Goal: Task Accomplishment & Management: Complete application form

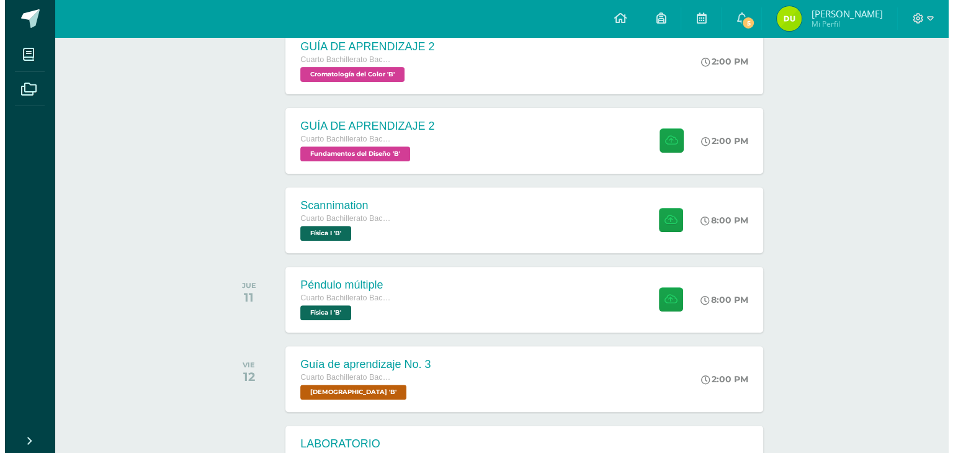
scroll to position [460, 0]
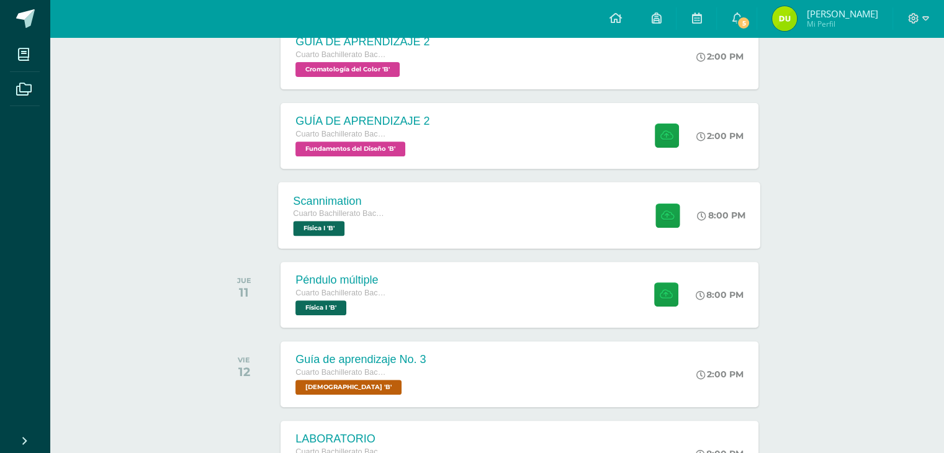
click at [400, 215] on div "Scannimation Cuarto Bachillerato Bachillerato en CCLL con Orientación en Diseño…" at bounding box center [341, 215] width 124 height 66
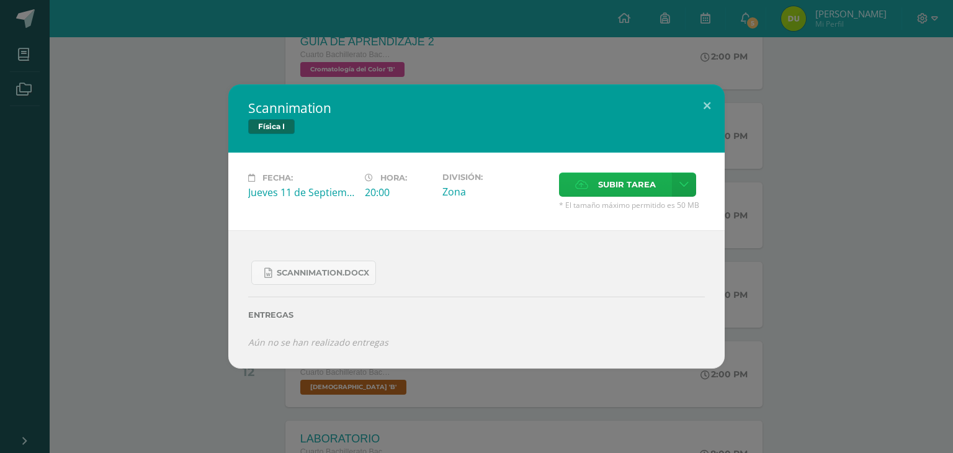
click at [596, 195] on label "Subir tarea" at bounding box center [615, 184] width 113 height 24
click at [0, 0] on input "Subir tarea" at bounding box center [0, 0] width 0 height 0
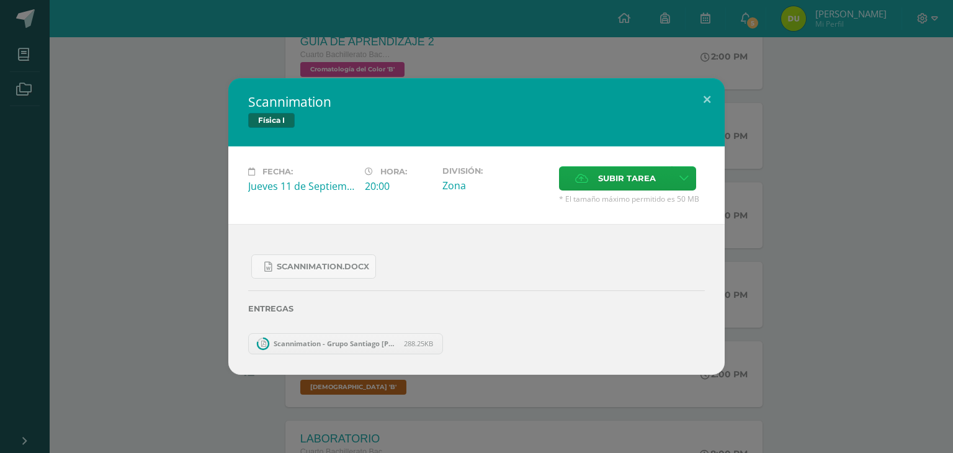
click at [350, 343] on span "Scannimation - Grupo Santiago [PERSON_NAME]-[PERSON_NAME] 29 IVB11.pdf" at bounding box center [335, 343] width 136 height 9
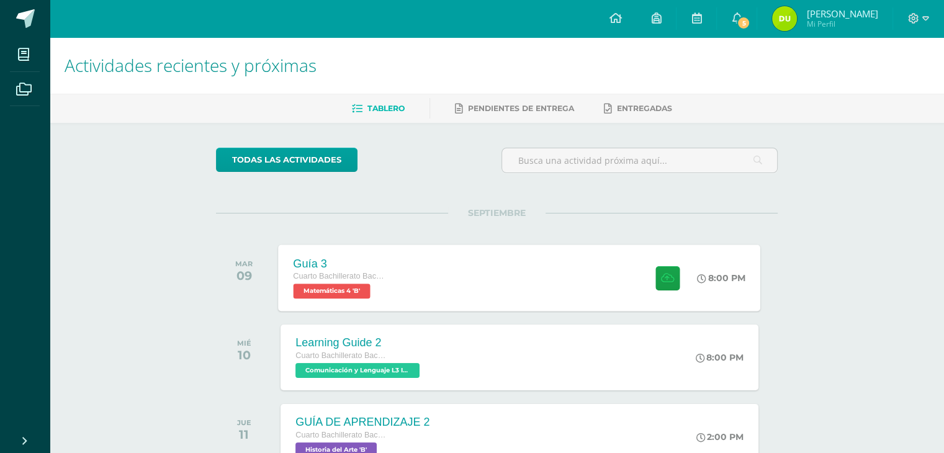
scroll to position [333, 0]
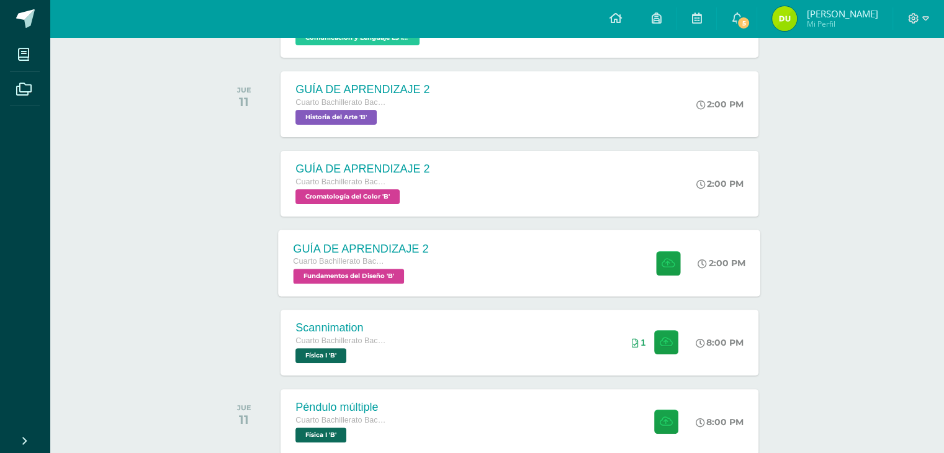
click at [462, 256] on div "GUÍA DE APRENDIZAJE 2 Cuarto Bachillerato Bachillerato en CCLL con Orientación …" at bounding box center [520, 263] width 482 height 66
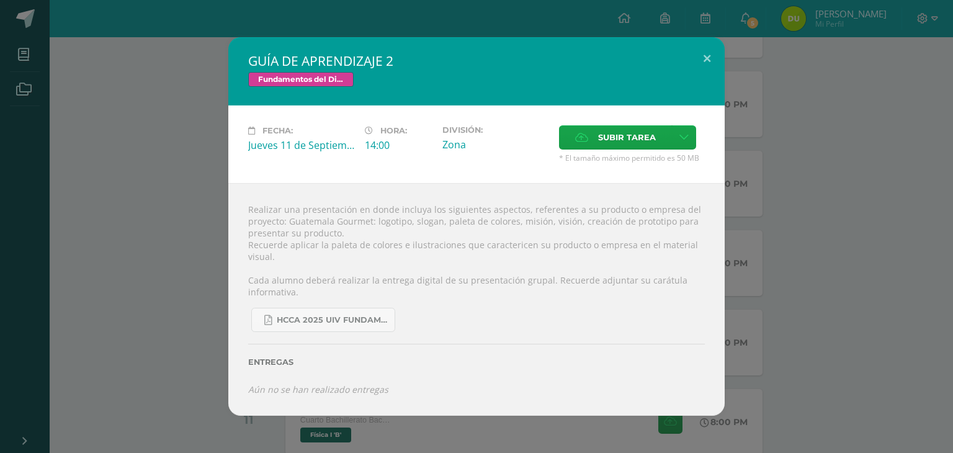
click at [187, 251] on div "GUÍA DE APRENDIZAJE 2 Fundamentos del Diseño Fecha: [DATE] Hora: 14:00 División:" at bounding box center [476, 226] width 943 height 378
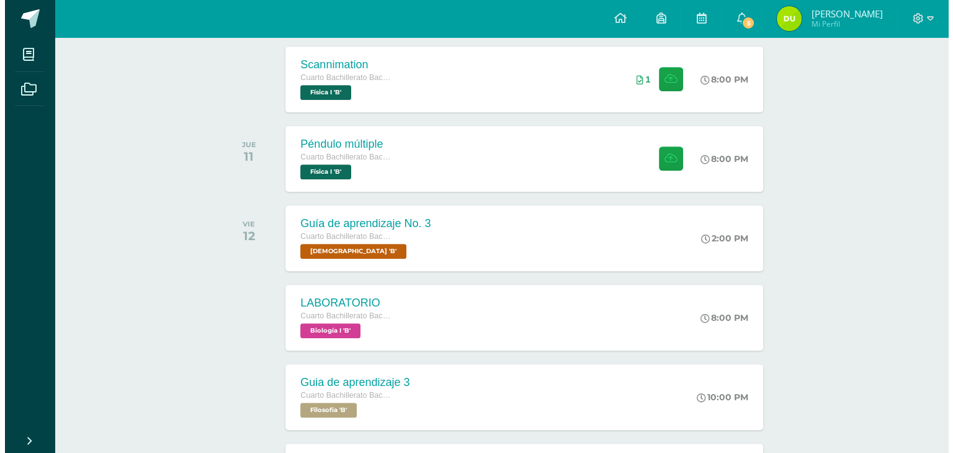
scroll to position [596, 0]
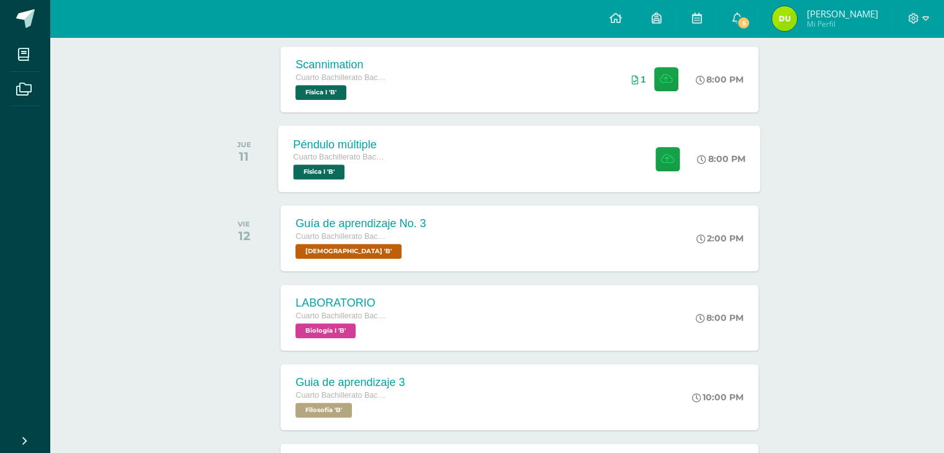
click at [390, 132] on div "Péndulo múltiple Cuarto Bachillerato Bachillerato en CCLL con Orientación en Di…" at bounding box center [341, 158] width 124 height 66
